Goal: Information Seeking & Learning: Learn about a topic

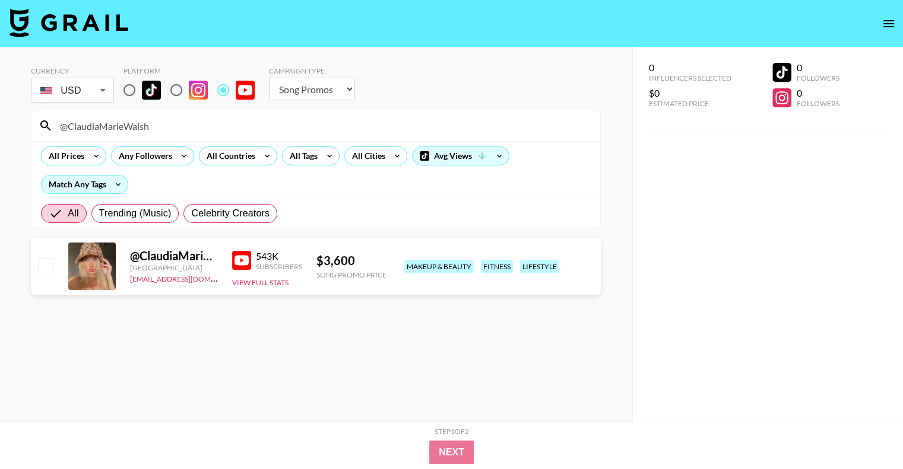
click at [334, 91] on select "Choose Type... Song Promos Brand Promos" at bounding box center [312, 89] width 86 height 23
select select "Brand"
click at [269, 78] on select "Choose Type... Song Promos Brand Promos" at bounding box center [312, 89] width 86 height 23
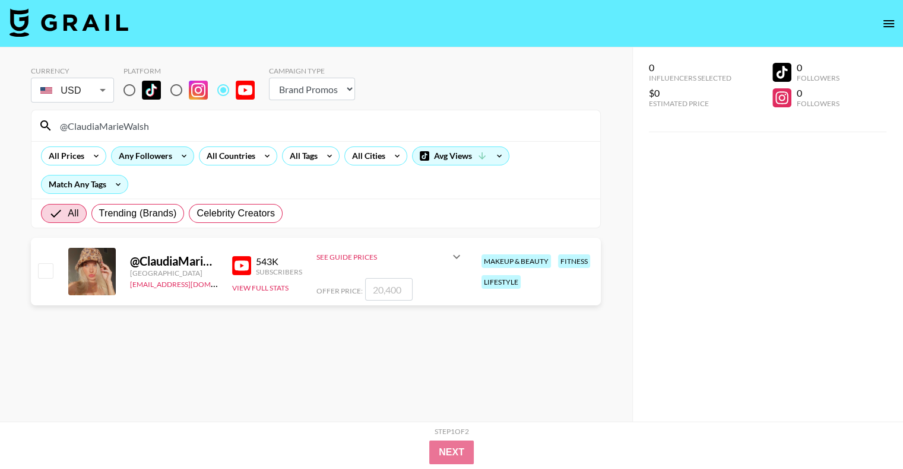
click at [150, 161] on div "Any Followers" at bounding box center [143, 156] width 63 height 18
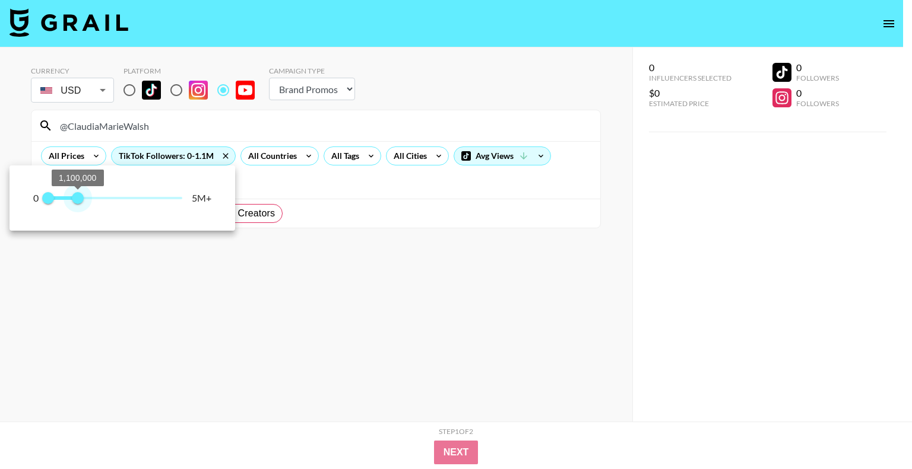
type input "1000000"
drag, startPoint x: 186, startPoint y: 196, endPoint x: 76, endPoint y: 185, distance: 110.4
click at [76, 192] on span "1,000,000" at bounding box center [75, 198] width 12 height 12
drag, startPoint x: 49, startPoint y: 195, endPoint x: 60, endPoint y: 193, distance: 10.9
click at [60, 193] on span "400,000" at bounding box center [59, 198] width 12 height 12
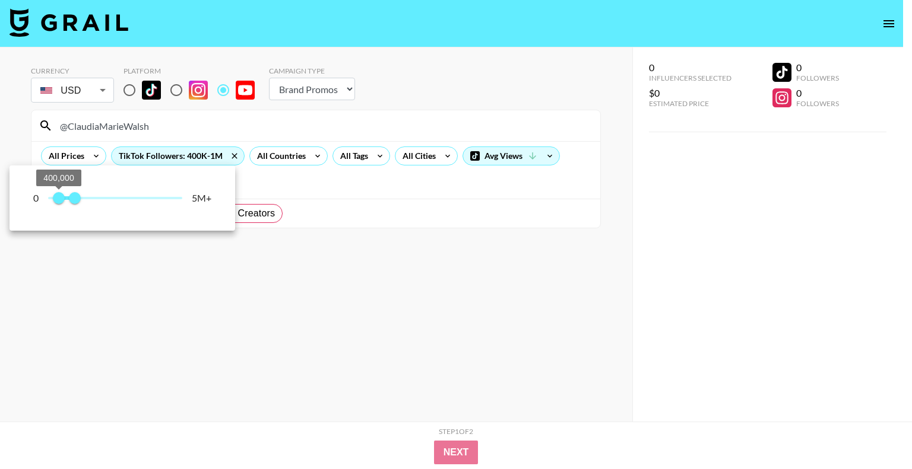
type input "500000"
click at [62, 195] on span "500,000" at bounding box center [62, 198] width 12 height 12
click at [142, 294] on div at bounding box center [456, 234] width 912 height 469
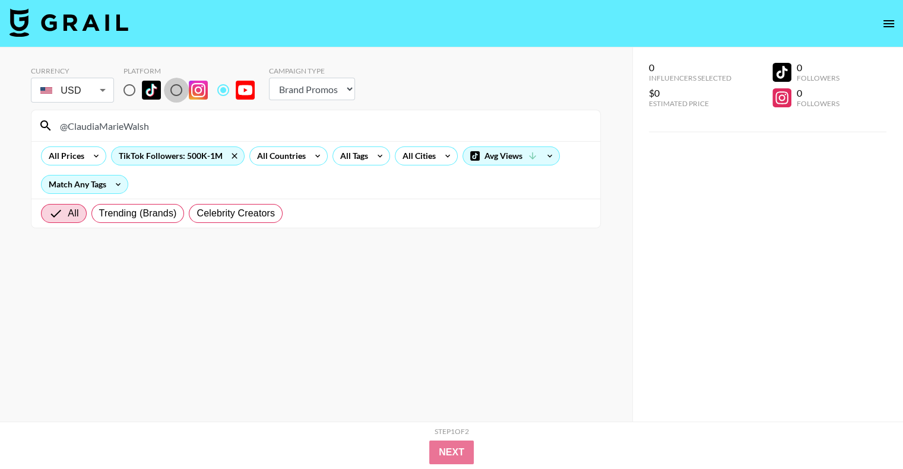
click at [181, 94] on input "radio" at bounding box center [176, 90] width 25 height 25
radio input "true"
click at [225, 90] on input "radio" at bounding box center [223, 90] width 25 height 25
radio input "true"
